Goal: Book appointment/travel/reservation

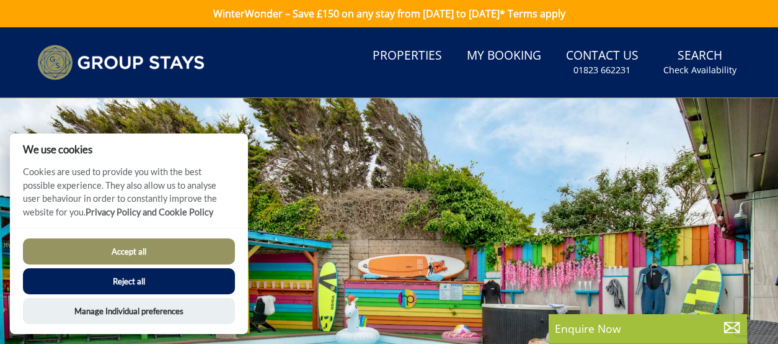
scroll to position [22, 0]
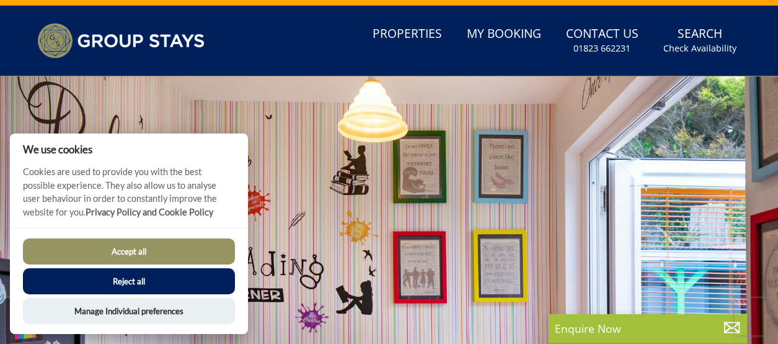
click at [122, 278] on button "Reject all" at bounding box center [129, 281] width 212 height 26
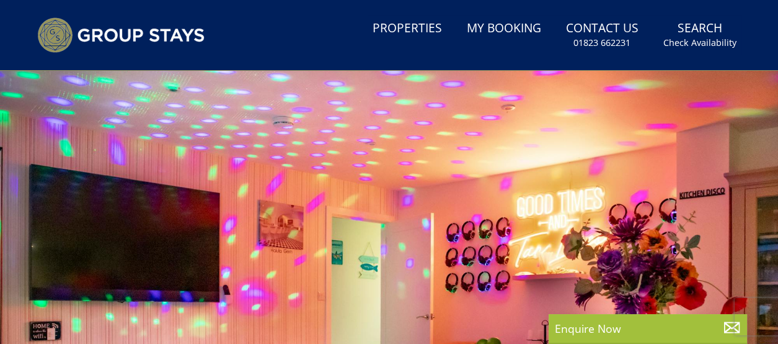
click at [122, 278] on div at bounding box center [389, 283] width 778 height 434
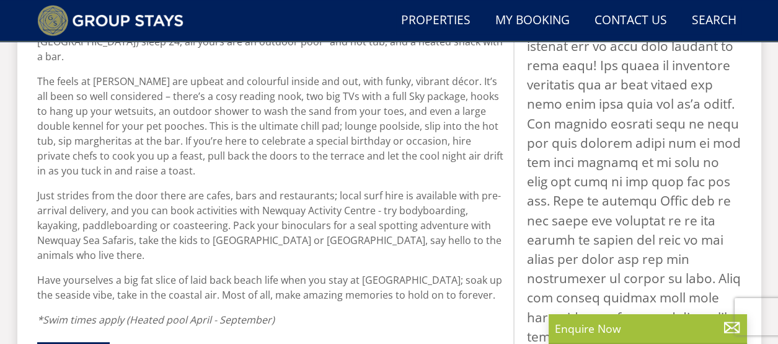
scroll to position [699, 0]
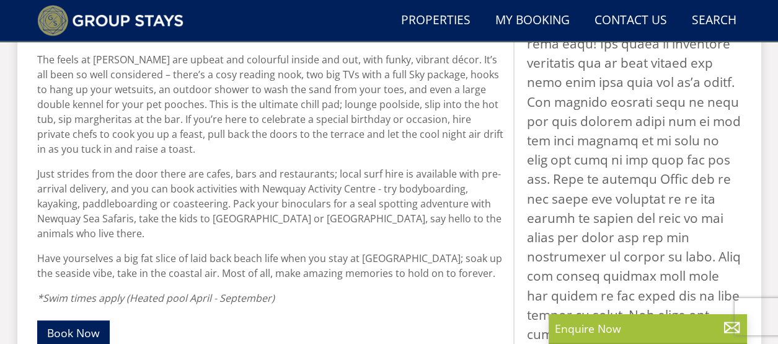
click at [363, 140] on p "The feels at [PERSON_NAME] are upbeat and colourful inside and out, with funky,…" at bounding box center [270, 104] width 466 height 104
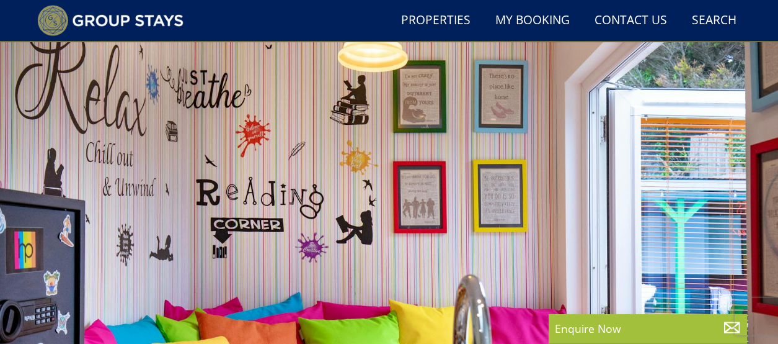
scroll to position [0, 0]
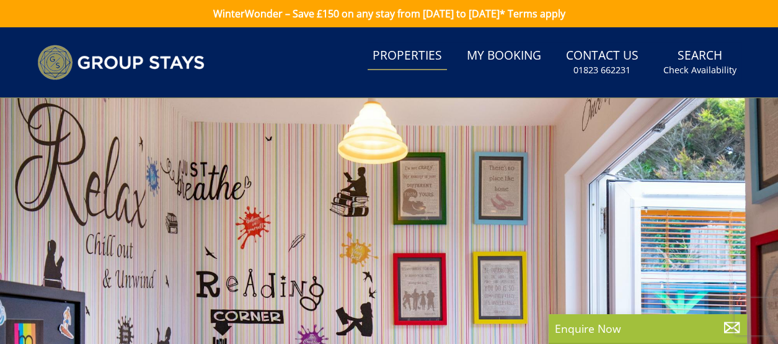
click at [401, 60] on link "Properties" at bounding box center [407, 56] width 79 height 28
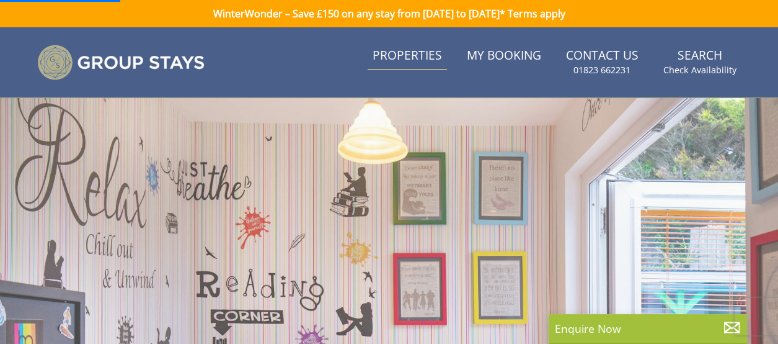
scroll to position [22, 0]
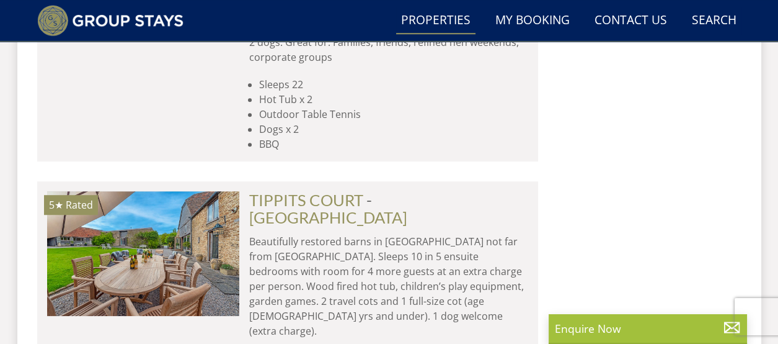
scroll to position [1332, 0]
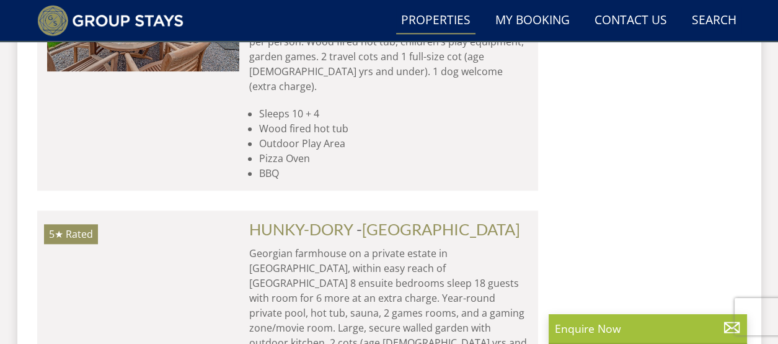
scroll to position [1597, 0]
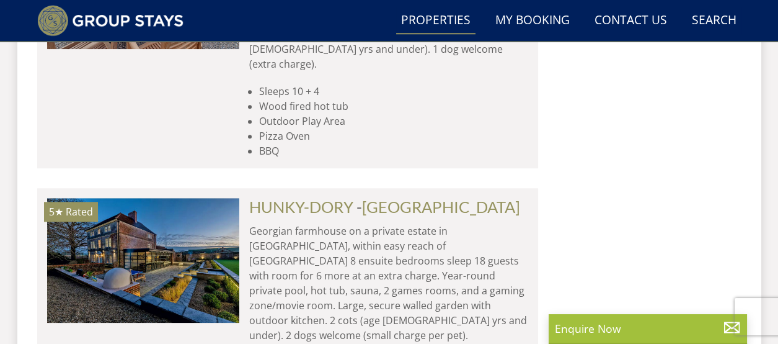
click at [22, 34] on div "Search Menu Properties My Booking Contact Us [PHONE_NUMBER] Search Check Availa…" at bounding box center [389, 20] width 744 height 31
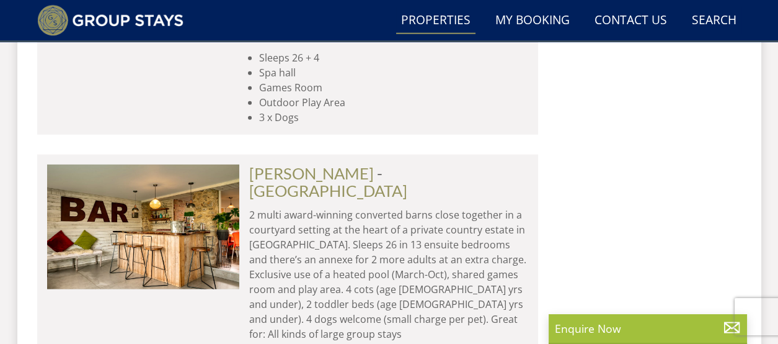
scroll to position [4595, 0]
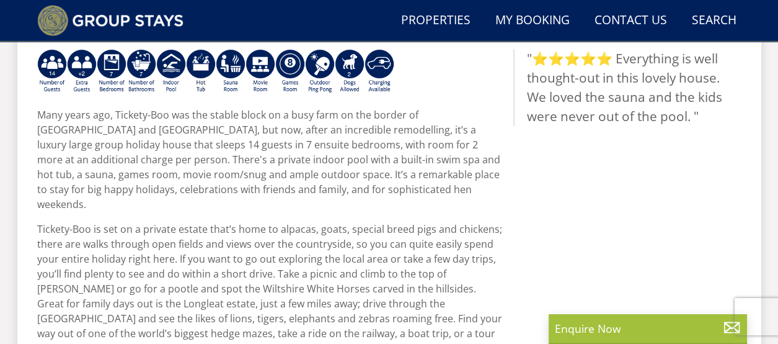
scroll to position [530, 0]
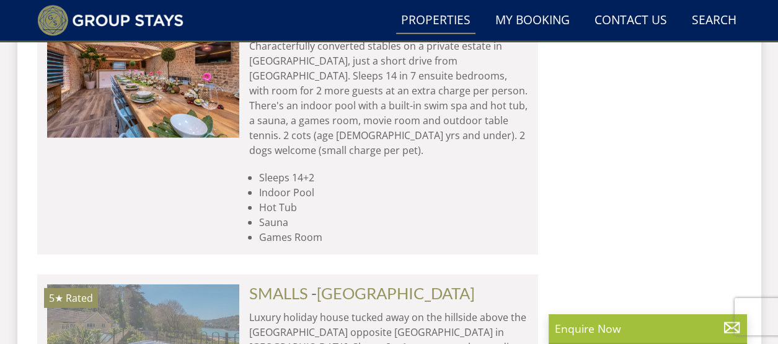
scroll to position [5039, 0]
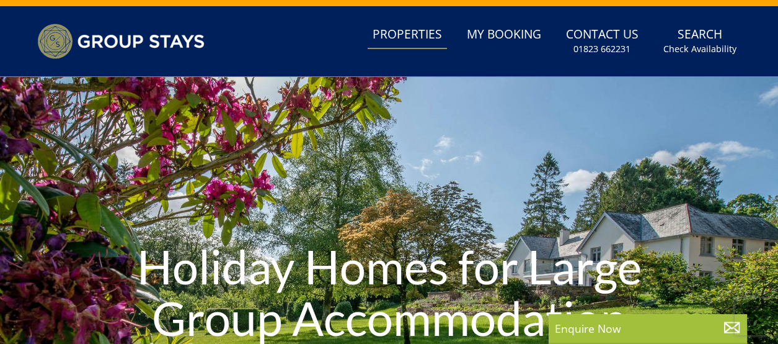
scroll to position [0, 0]
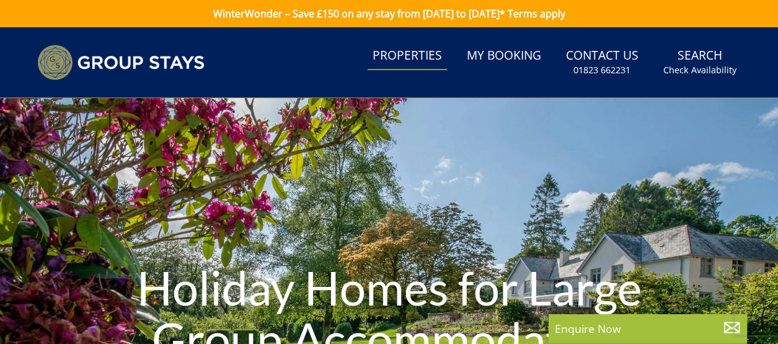
click at [412, 53] on link "Properties" at bounding box center [407, 56] width 79 height 28
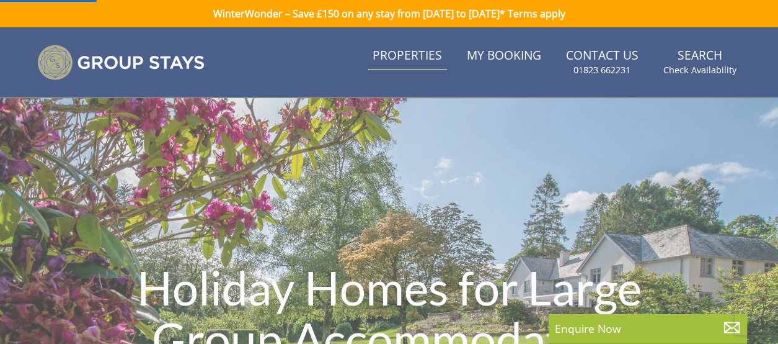
click at [412, 53] on link "Properties" at bounding box center [407, 56] width 79 height 28
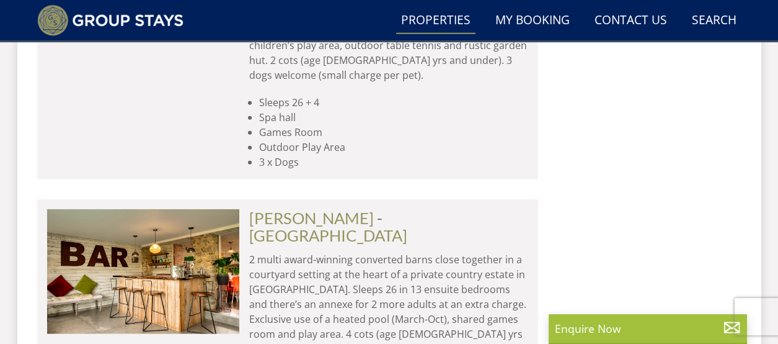
scroll to position [4574, 0]
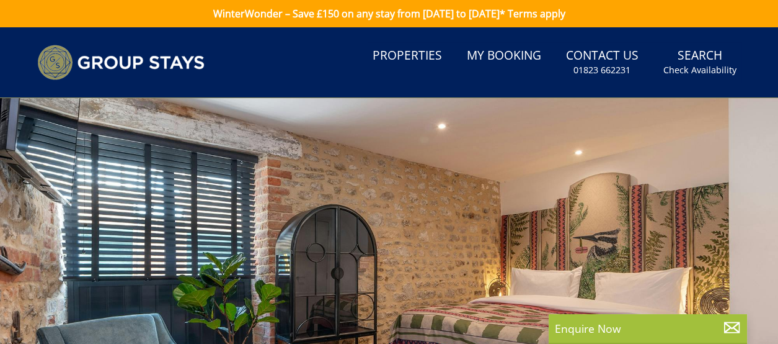
click at [125, 206] on div at bounding box center [389, 315] width 778 height 434
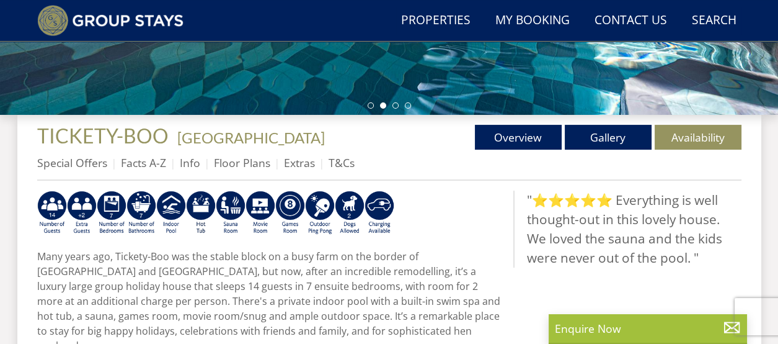
scroll to position [392, 0]
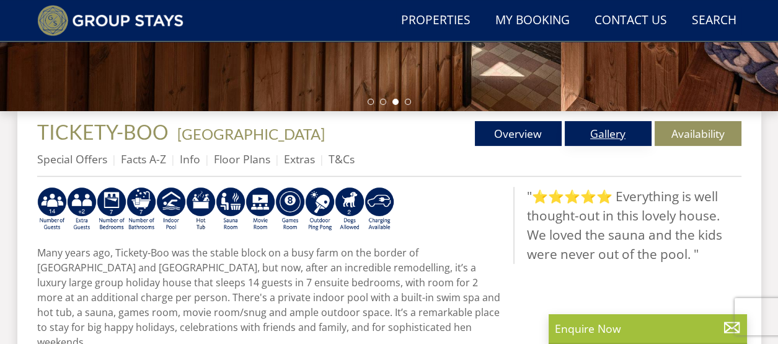
drag, startPoint x: 125, startPoint y: 206, endPoint x: 582, endPoint y: 127, distance: 463.9
click at [582, 127] on link "Gallery" at bounding box center [608, 133] width 87 height 25
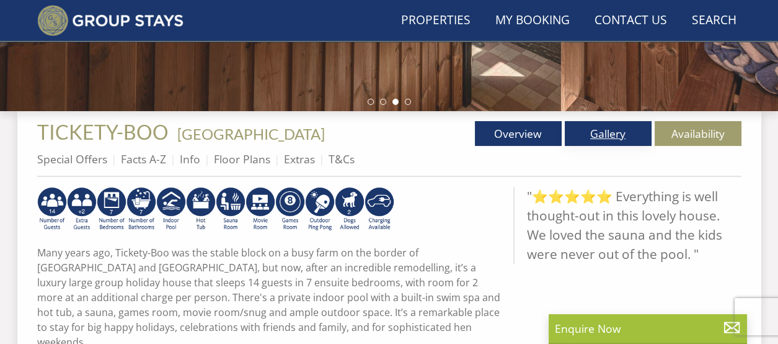
click at [582, 127] on link "Gallery" at bounding box center [608, 133] width 87 height 25
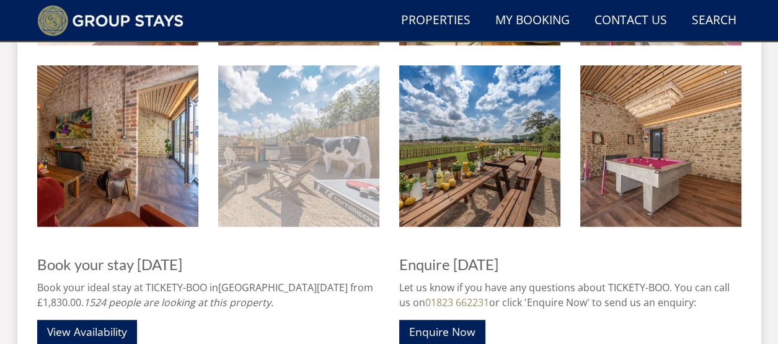
scroll to position [1780, 0]
